Goal: Information Seeking & Learning: Find specific fact

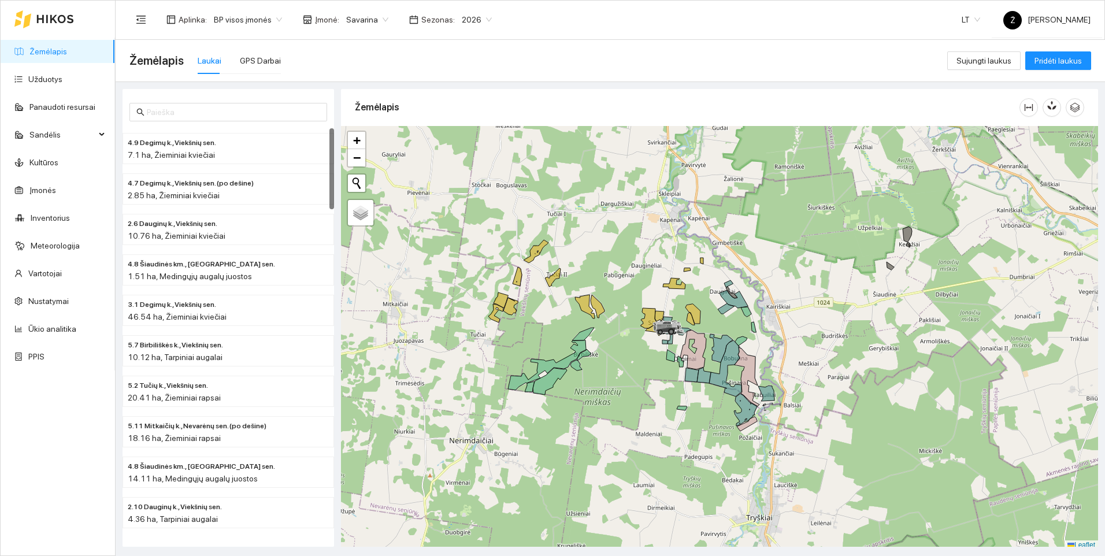
scroll to position [3, 0]
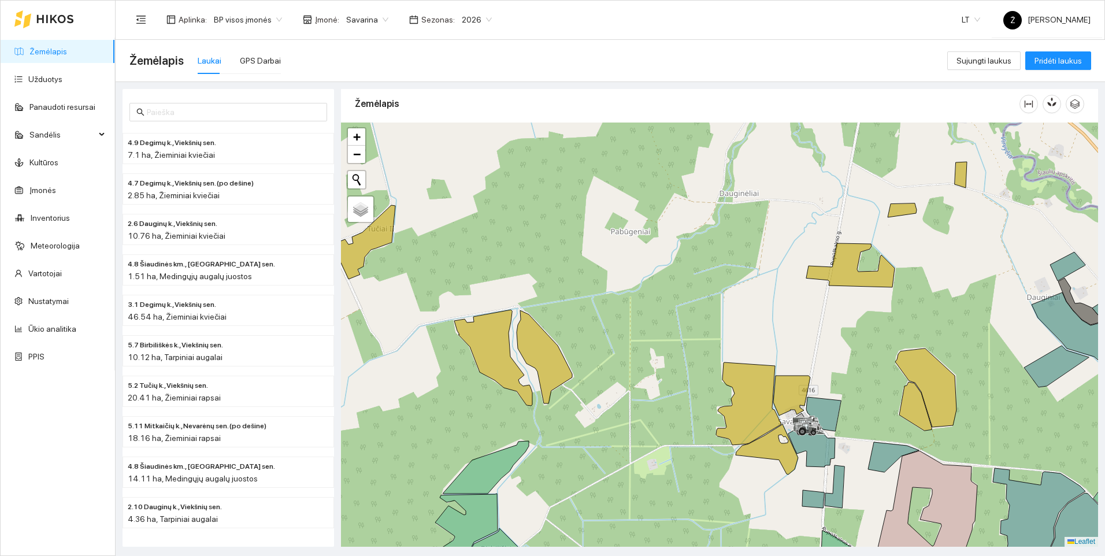
click at [380, 20] on span "Savarina" at bounding box center [367, 19] width 42 height 17
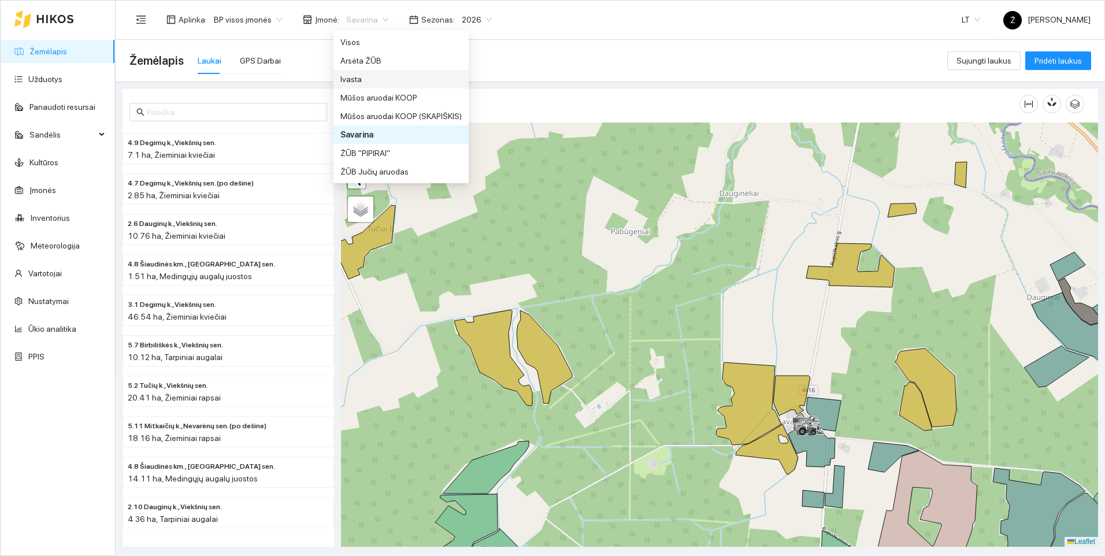
click at [363, 75] on div "Ivasta" at bounding box center [400, 79] width 121 height 13
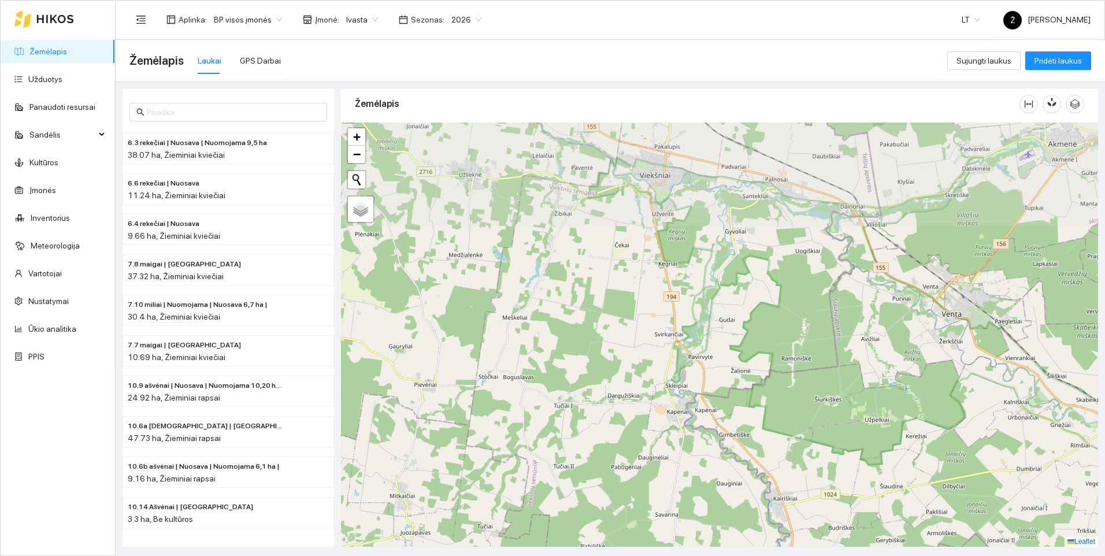
drag, startPoint x: 638, startPoint y: 234, endPoint x: 635, endPoint y: 408, distance: 174.5
click at [635, 408] on div at bounding box center [719, 334] width 757 height 424
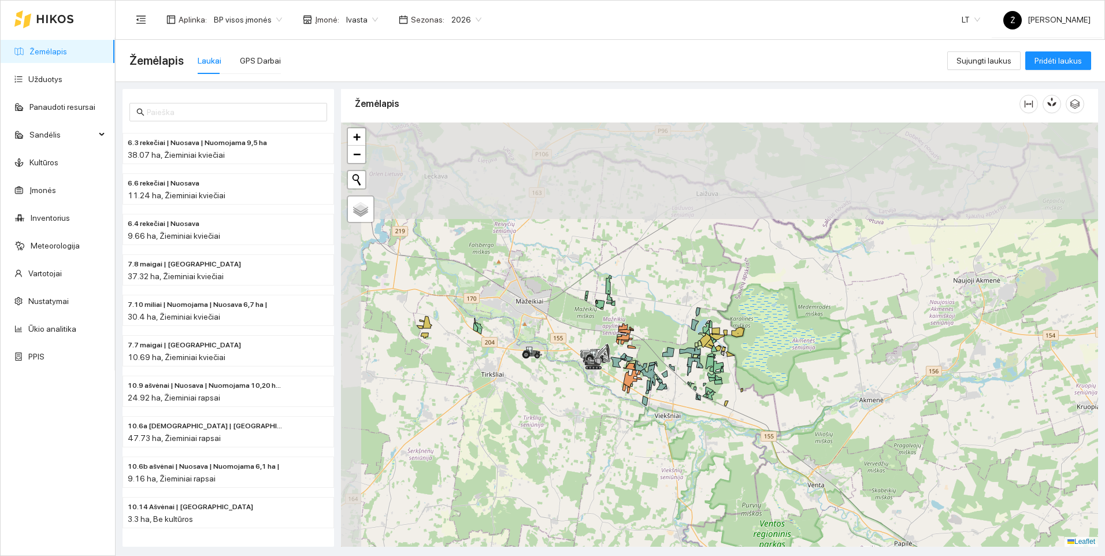
drag, startPoint x: 648, startPoint y: 299, endPoint x: 672, endPoint y: 422, distance: 125.3
click at [672, 422] on div at bounding box center [719, 334] width 757 height 424
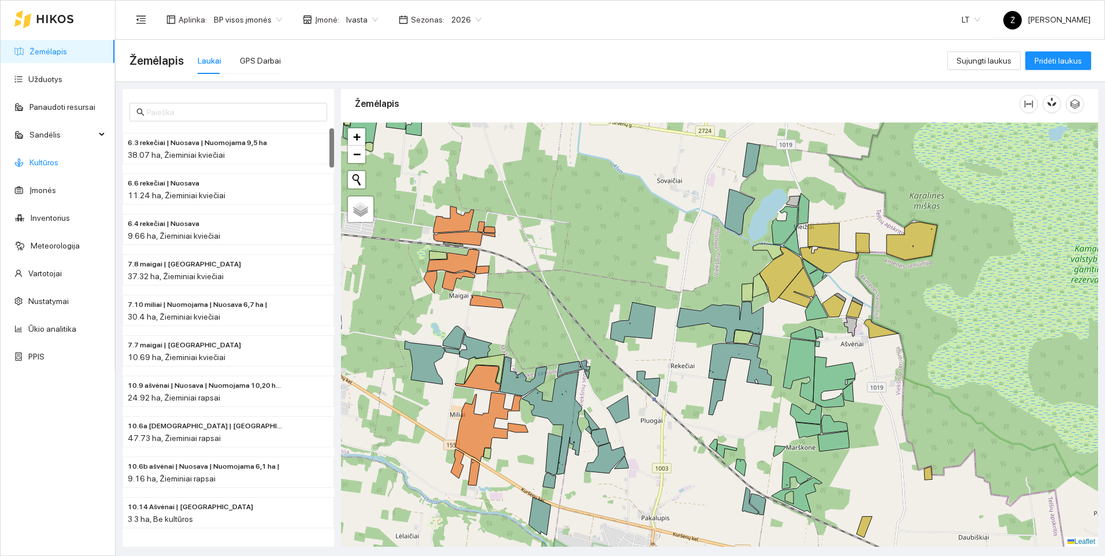
click at [54, 161] on link "Kultūros" at bounding box center [43, 162] width 29 height 9
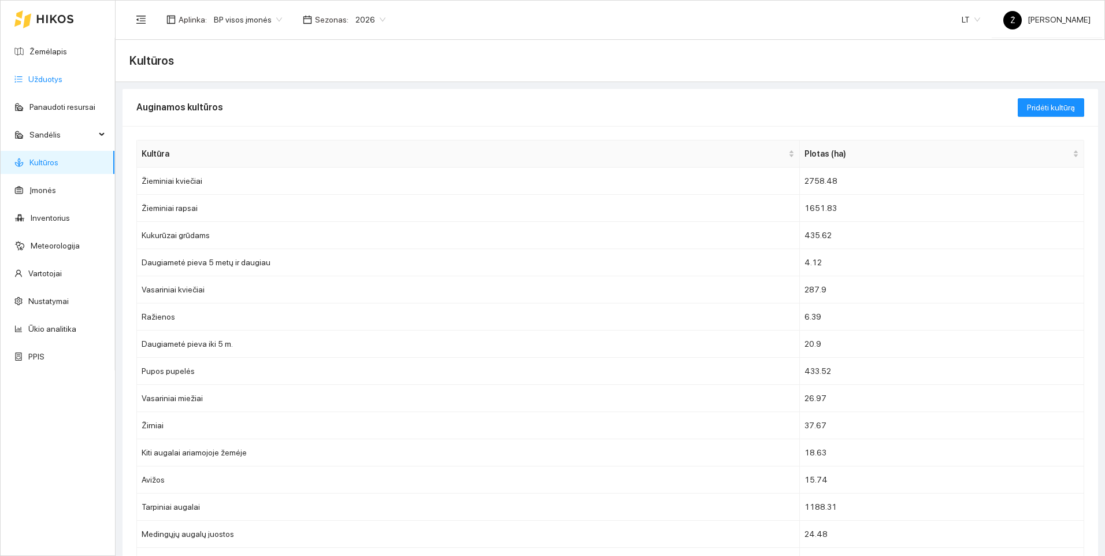
click at [47, 75] on link "Užduotys" at bounding box center [45, 79] width 34 height 9
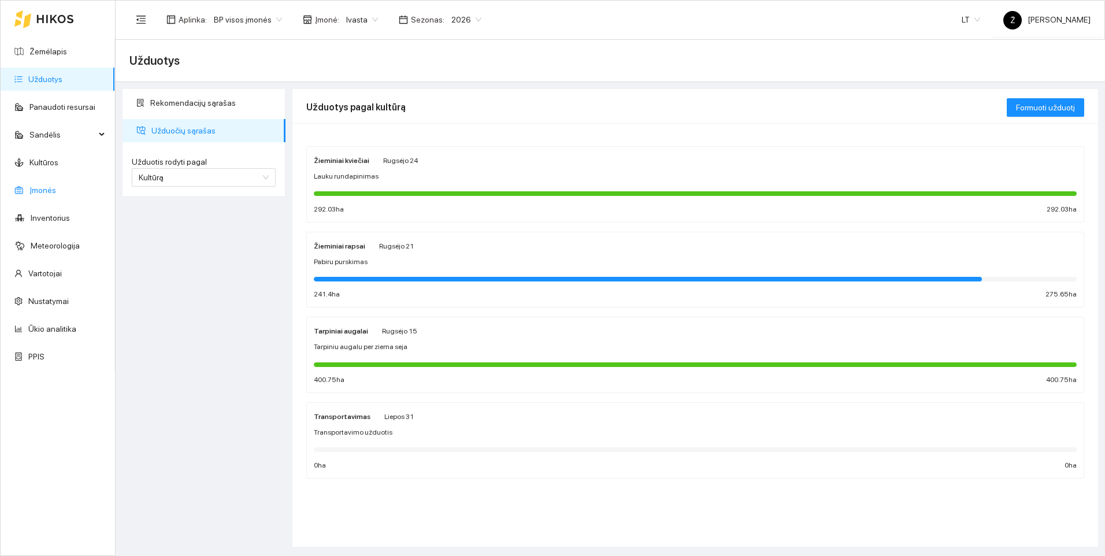
click at [47, 192] on link "Įmonės" at bounding box center [42, 189] width 27 height 9
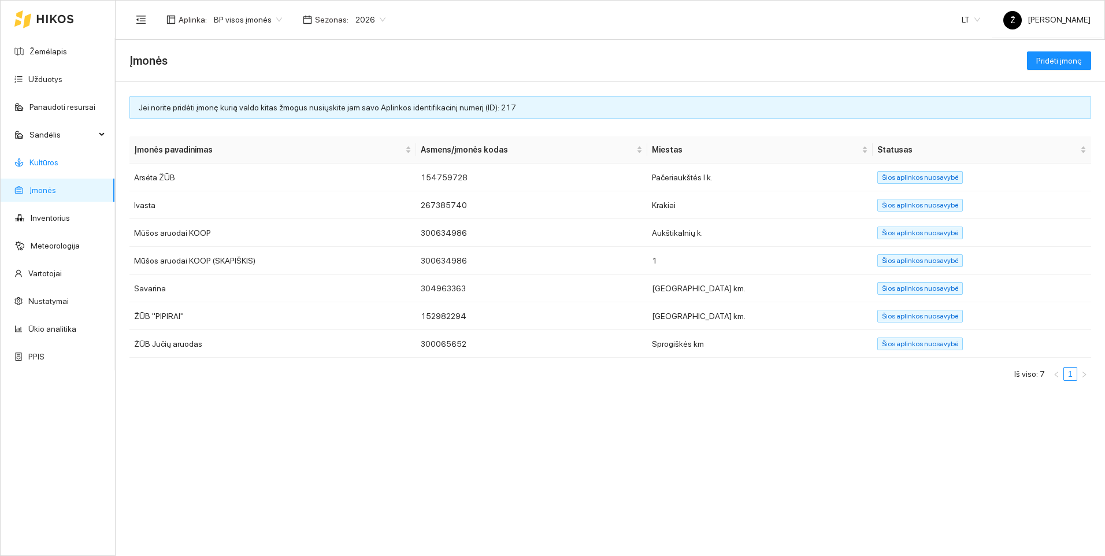
click at [58, 164] on link "Kultūros" at bounding box center [43, 162] width 29 height 9
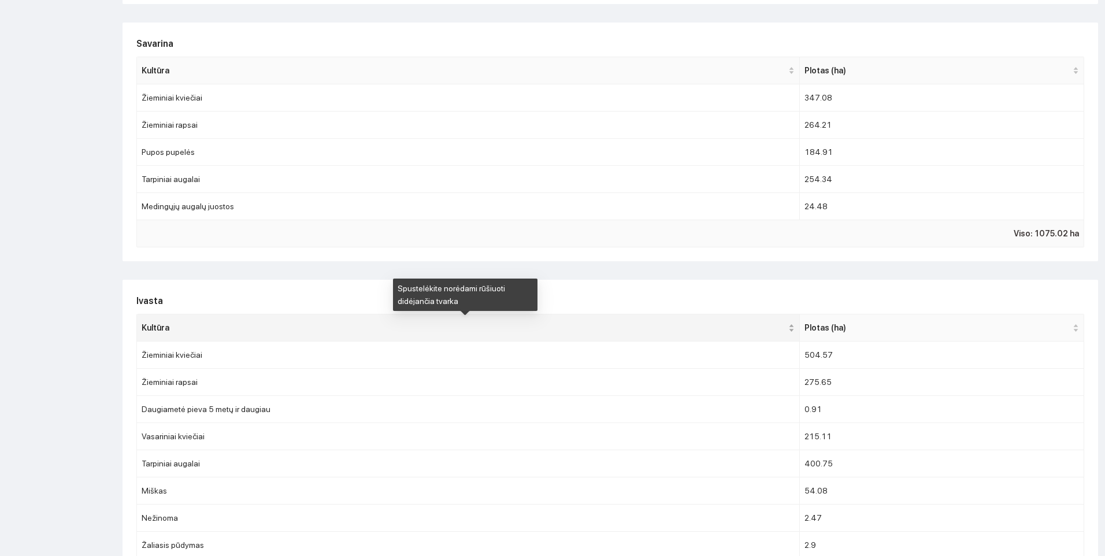
scroll to position [635, 0]
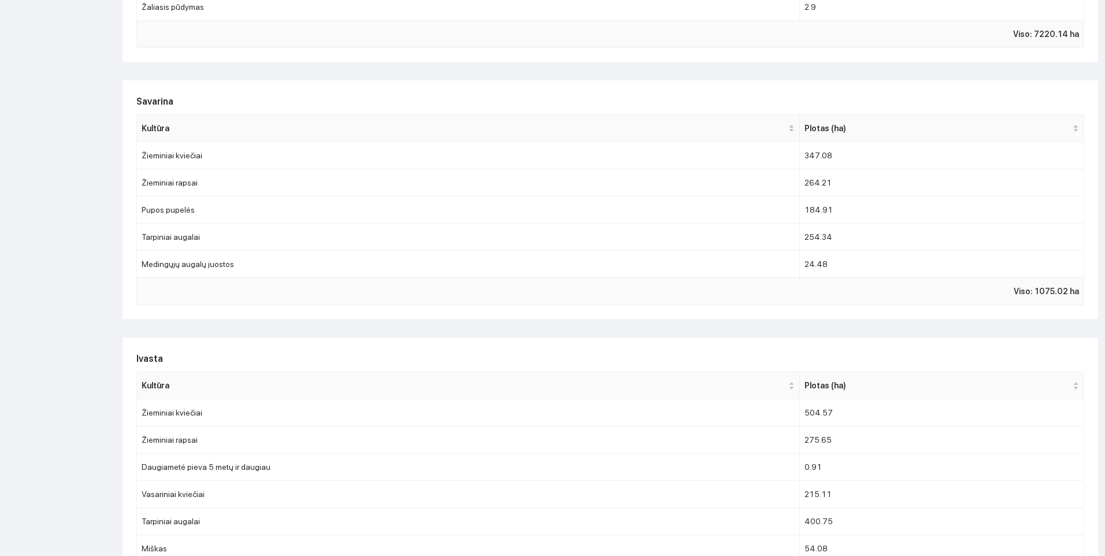
click at [975, 98] on h2 "Savarina" at bounding box center [609, 101] width 947 height 14
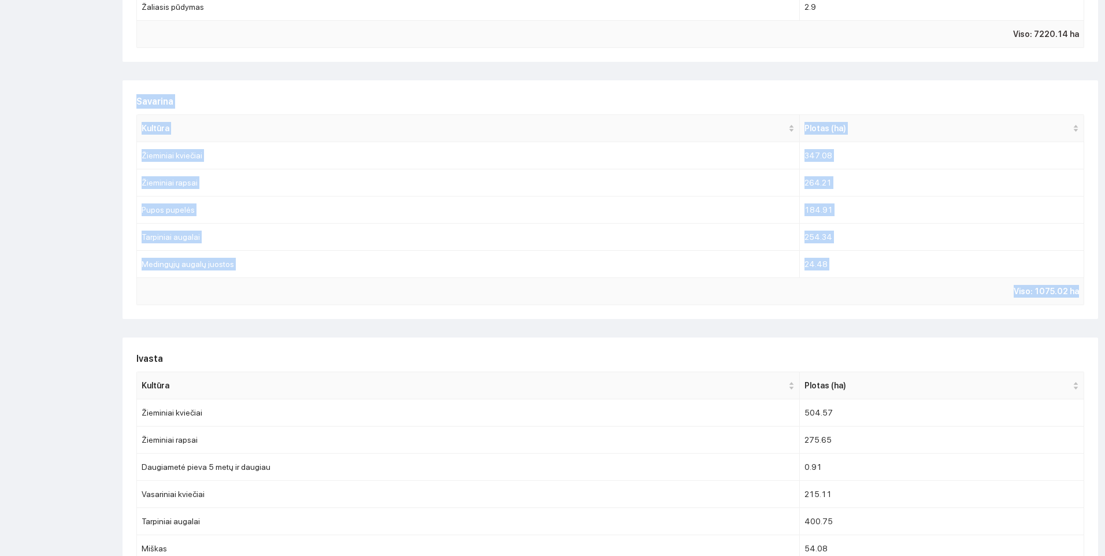
drag, startPoint x: 131, startPoint y: 92, endPoint x: 1071, endPoint y: 306, distance: 963.9
click at [1071, 306] on div "Savarina Kultūra Plotas (ha) Žieminiai kviečiai 347.08 Žieminiai rapsai 264.21 …" at bounding box center [609, 199] width 975 height 239
copy div "Savarina Kultūra Plotas (ha) Žieminiai kviečiai 347.08 Žieminiai rapsai 264.21 …"
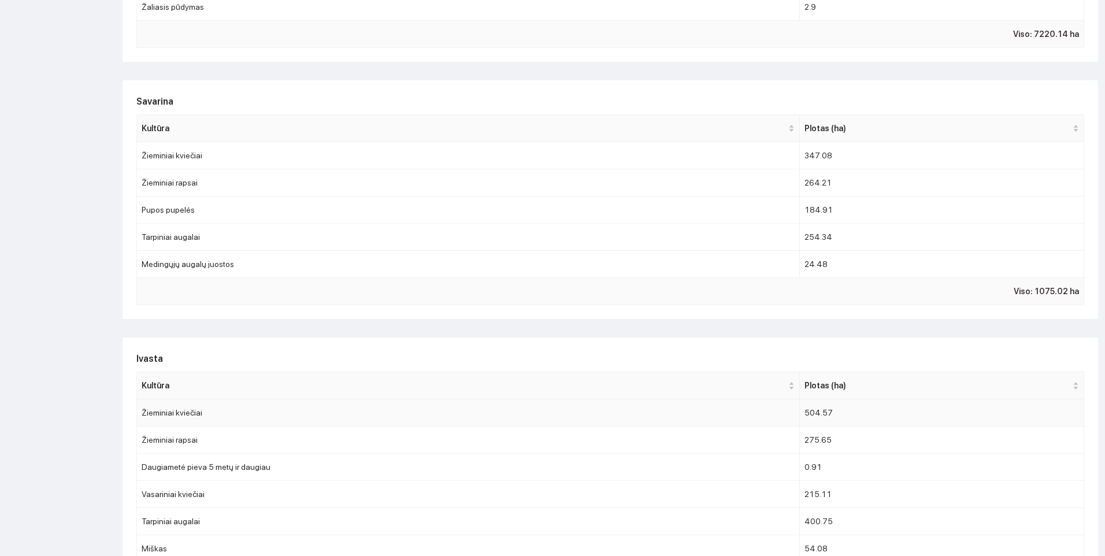
click at [319, 410] on td "Žieminiai kviečiai" at bounding box center [468, 412] width 663 height 27
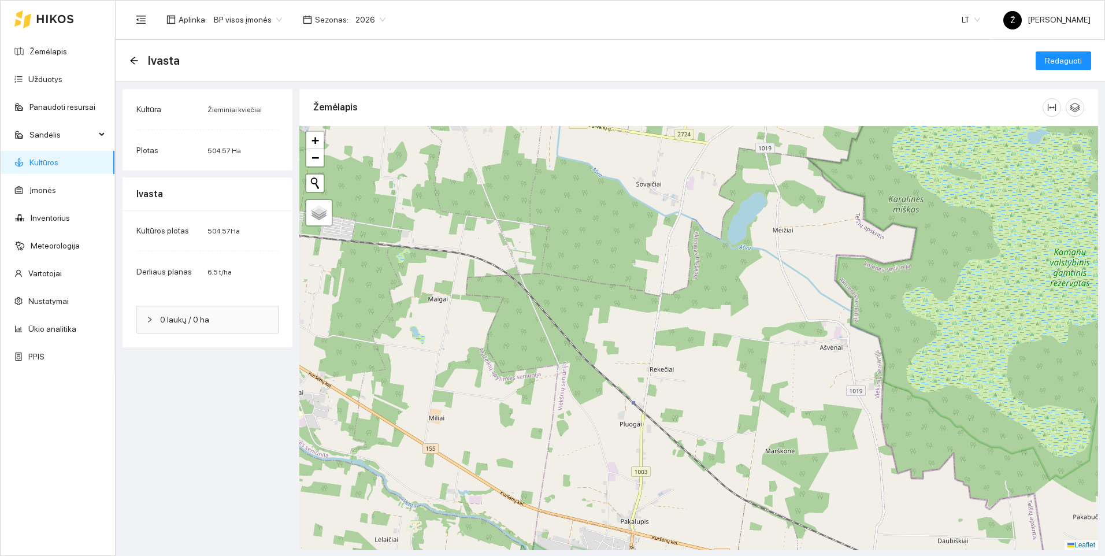
click at [48, 161] on link "Kultūros" at bounding box center [43, 162] width 29 height 9
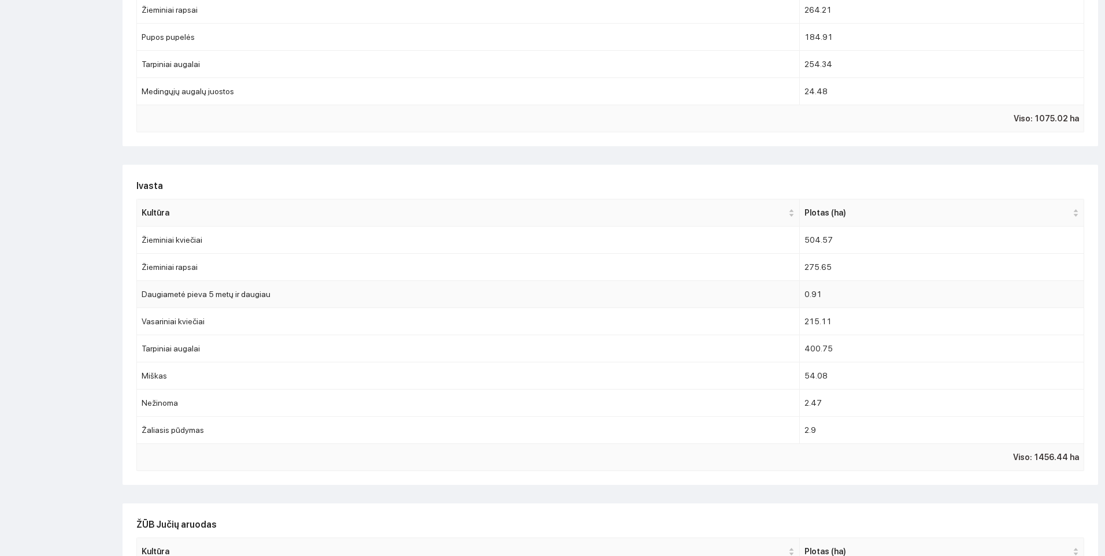
scroll to position [809, 0]
drag, startPoint x: 139, startPoint y: 177, endPoint x: 273, endPoint y: 181, distance: 134.1
click at [273, 181] on div "Ivasta Kultūra Plotas (ha) Žieminiai kviečiai 504.57 Žieminiai rapsai 275.65 Da…" at bounding box center [609, 324] width 975 height 320
drag, startPoint x: 273, startPoint y: 181, endPoint x: 262, endPoint y: 192, distance: 14.7
click at [262, 192] on h2 "Ivasta" at bounding box center [609, 185] width 947 height 14
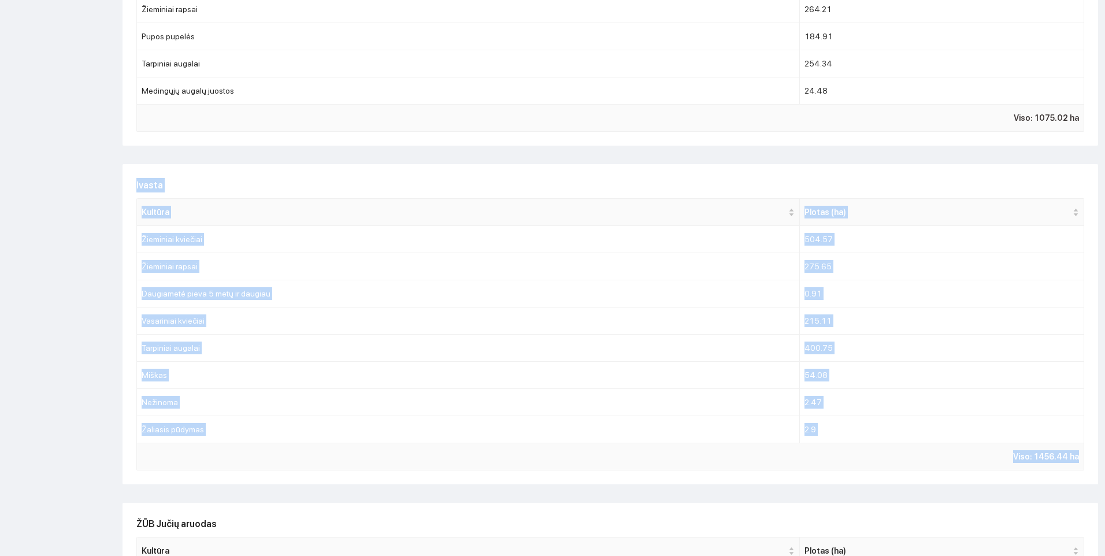
drag, startPoint x: 135, startPoint y: 177, endPoint x: 1074, endPoint y: 474, distance: 985.1
click at [1074, 474] on div "Ivasta Kultūra Plotas (ha) Žieminiai kviečiai 504.57 Žieminiai rapsai 275.65 Da…" at bounding box center [609, 324] width 975 height 320
copy div "Ivasta Kultūra Plotas (ha) Žieminiai kviečiai 504.57 Žieminiai rapsai 275.65 Da…"
